Goal: Task Accomplishment & Management: Manage account settings

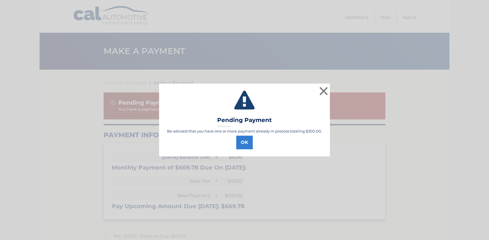
select select "MTBlNjg1N2UtZDg0ZS00MWFiLWJhZmYtN2U3YmE5YmIxODE4"
click at [324, 91] on button "×" at bounding box center [323, 90] width 11 height 11
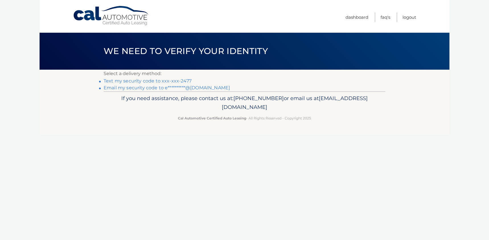
click at [135, 81] on link "Text my security code to xxx-xxx-2477" at bounding box center [148, 80] width 88 height 5
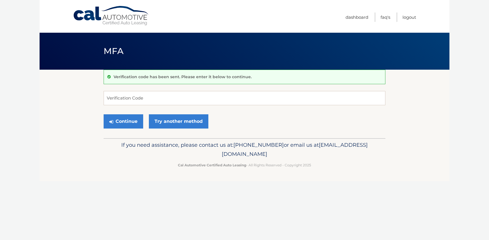
click at [103, 15] on link "Cal Automotive" at bounding box center [111, 16] width 77 height 20
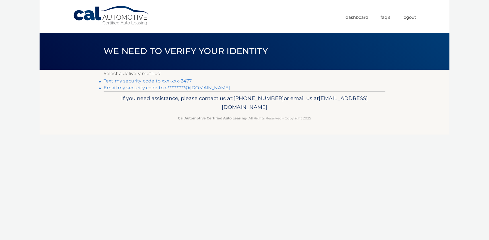
click at [236, 55] on span "We need to verify your identity" at bounding box center [186, 51] width 164 height 11
click at [184, 83] on link "Text my security code to xxx-xxx-2477" at bounding box center [148, 80] width 88 height 5
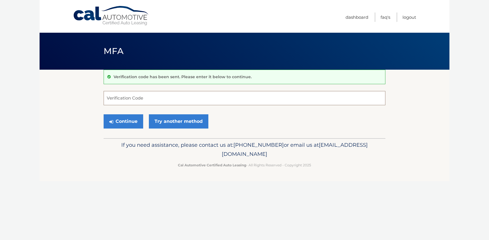
click at [136, 101] on input "Verification Code" at bounding box center [245, 98] width 282 height 14
type input "349109"
click at [104, 114] on button "Continue" at bounding box center [124, 121] width 40 height 14
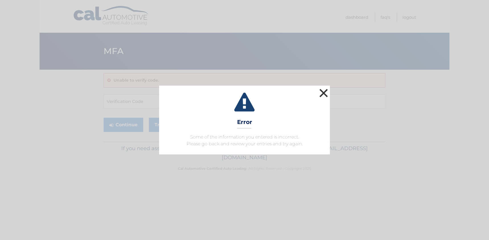
click at [329, 93] on button "×" at bounding box center [323, 92] width 11 height 11
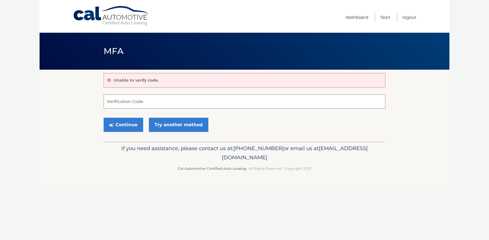
click at [130, 100] on input "Verification Code" at bounding box center [245, 102] width 282 height 14
type input "220647"
click at [124, 125] on button "Continue" at bounding box center [124, 125] width 40 height 14
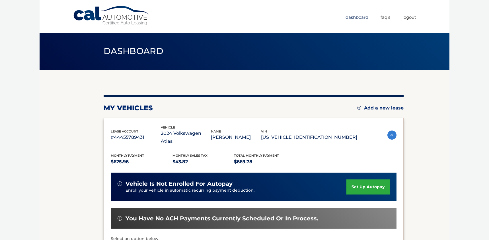
click at [358, 16] on link "Dashboard" at bounding box center [357, 17] width 23 height 9
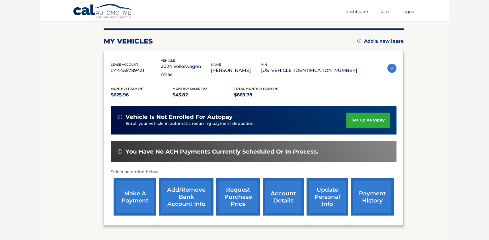
scroll to position [61, 0]
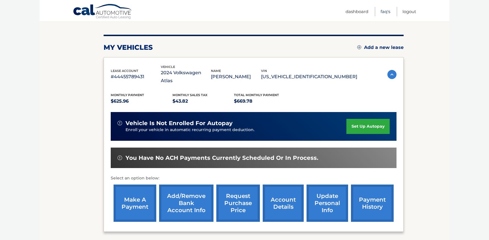
click at [384, 11] on link "FAQ's" at bounding box center [386, 11] width 10 height 9
